Goal: Information Seeking & Learning: Learn about a topic

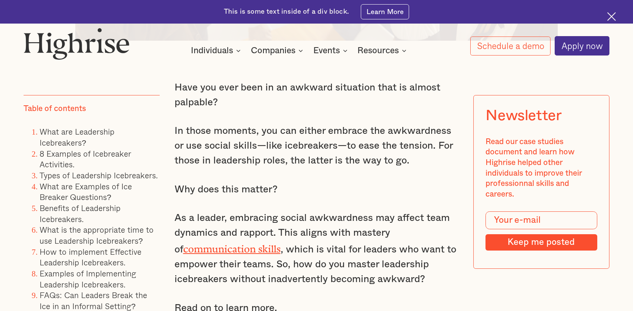
scroll to position [581, 0]
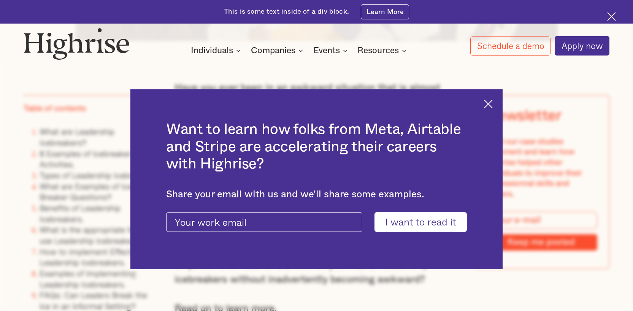
click at [502, 102] on div "Want to learn how folks from Meta, Airtable and Stripe are accelerating their c…" at bounding box center [316, 179] width 372 height 180
click at [497, 102] on div "Want to learn how folks from Meta, Airtable and Stripe are accelerating their c…" at bounding box center [316, 179] width 372 height 180
click at [491, 103] on img at bounding box center [488, 104] width 9 height 9
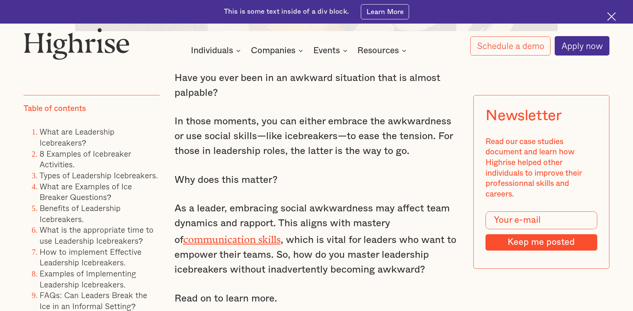
scroll to position [591, 0]
click at [113, 160] on link "8 Examples of Icebreaker Activities." at bounding box center [85, 158] width 91 height 23
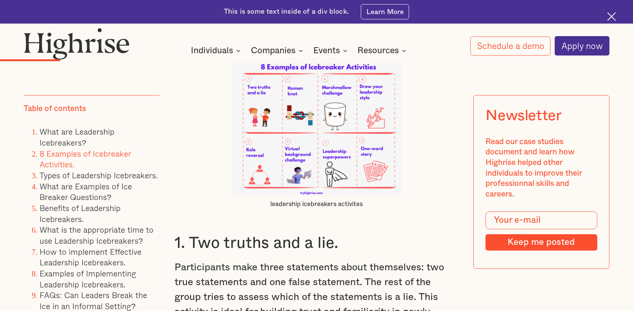
scroll to position [1762, 0]
click at [148, 176] on link "Types of Leadership Icebreakers." at bounding box center [99, 175] width 118 height 12
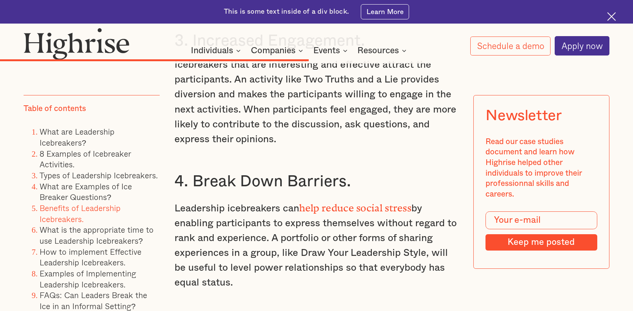
scroll to position [5873, 0]
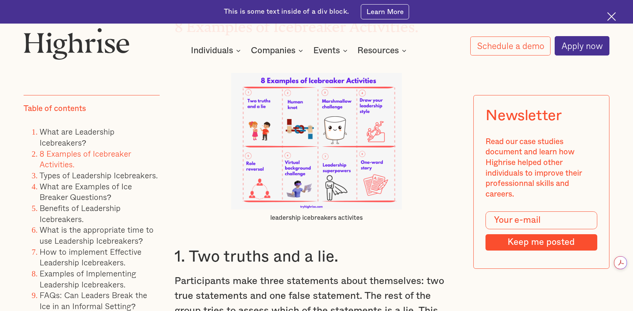
scroll to position [591, 0]
